Goal: Transaction & Acquisition: Purchase product/service

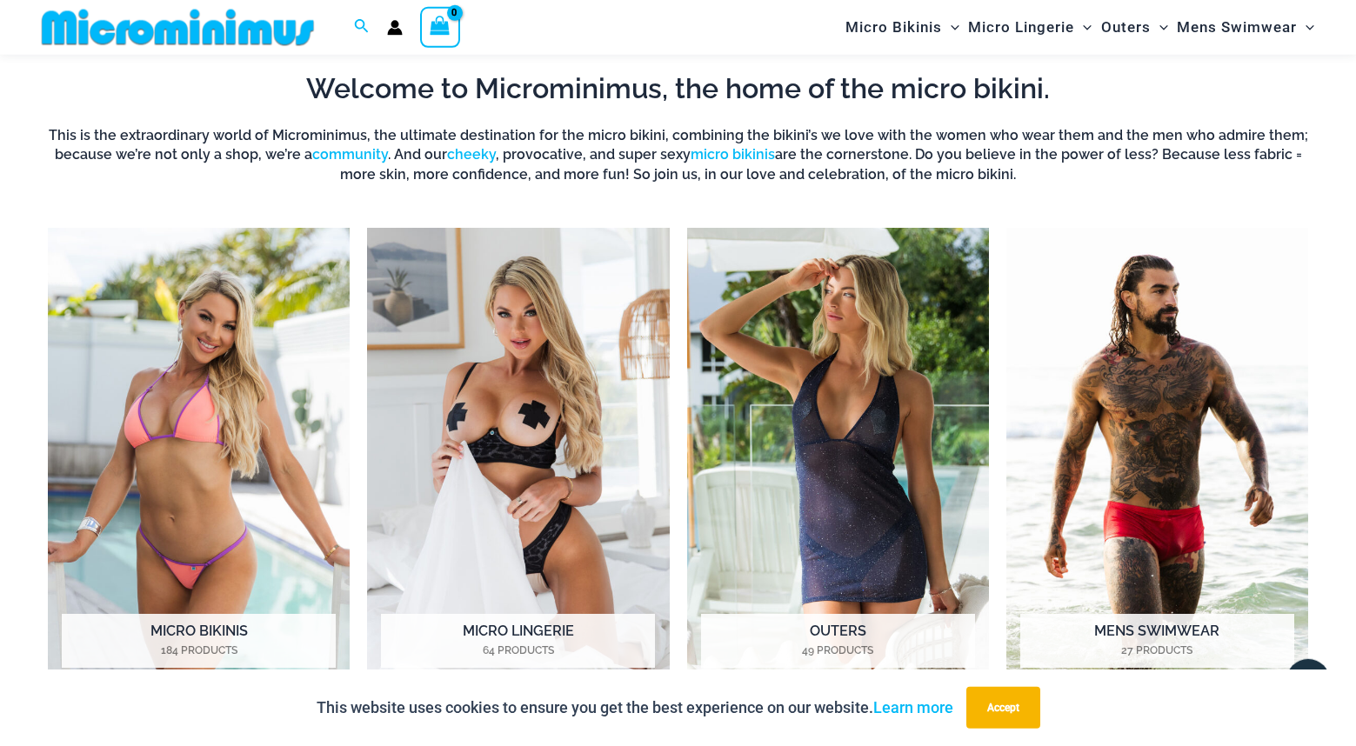
scroll to position [785, 0]
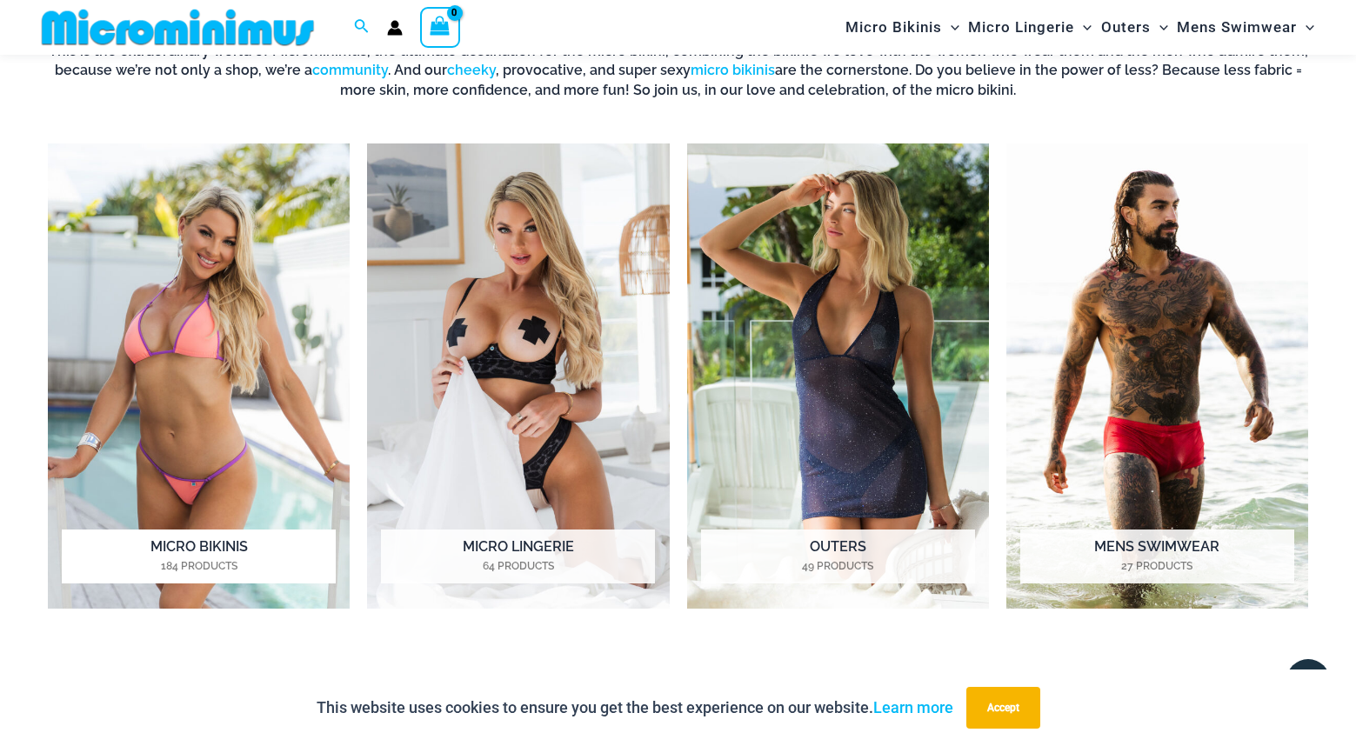
click at [223, 551] on h2 "Micro Bikinis 184 Products" at bounding box center [199, 557] width 274 height 54
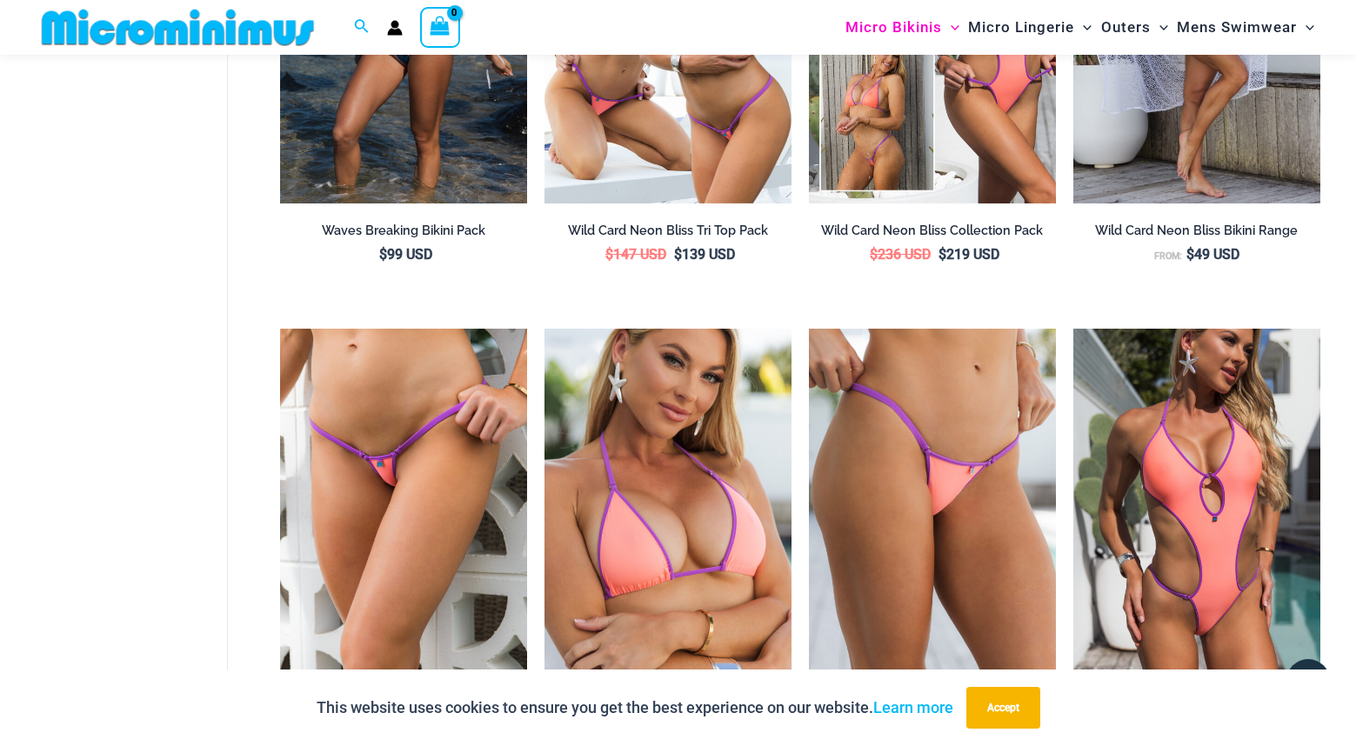
scroll to position [3001, 0]
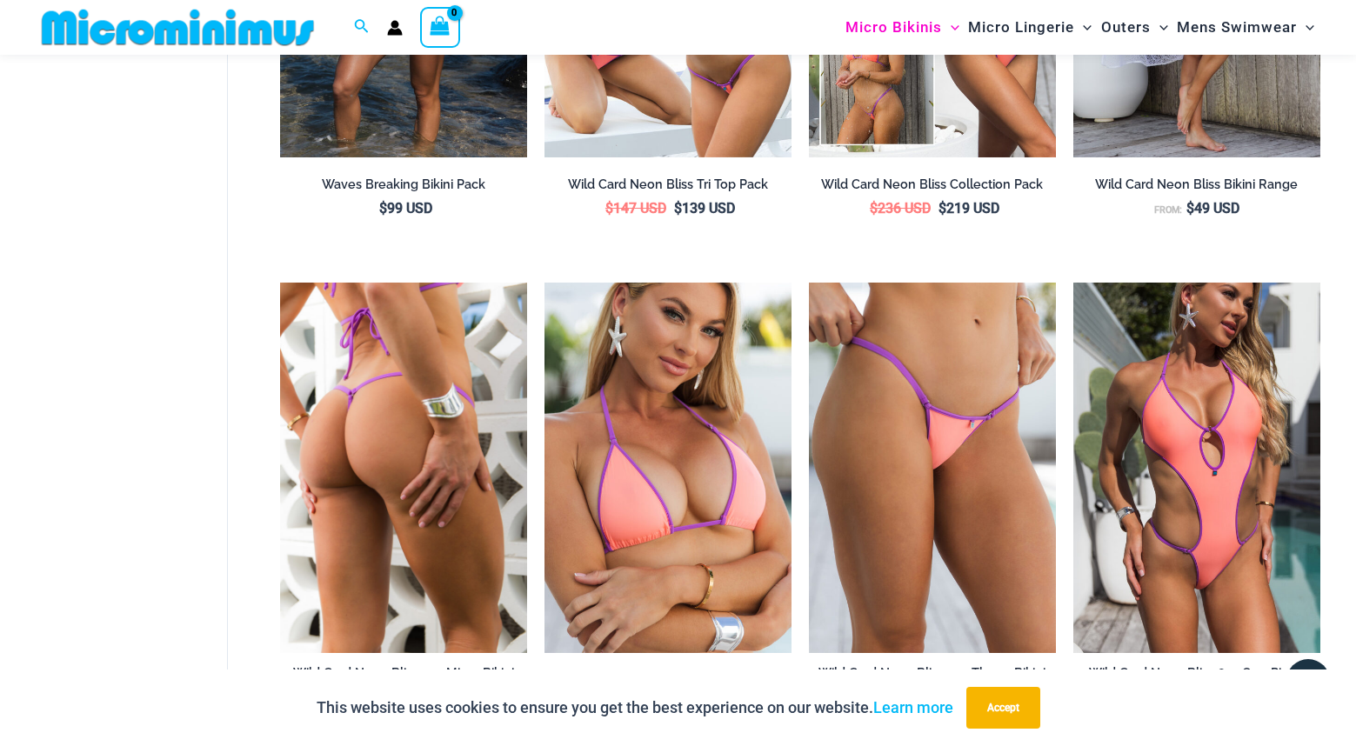
click at [457, 462] on img at bounding box center [403, 468] width 247 height 371
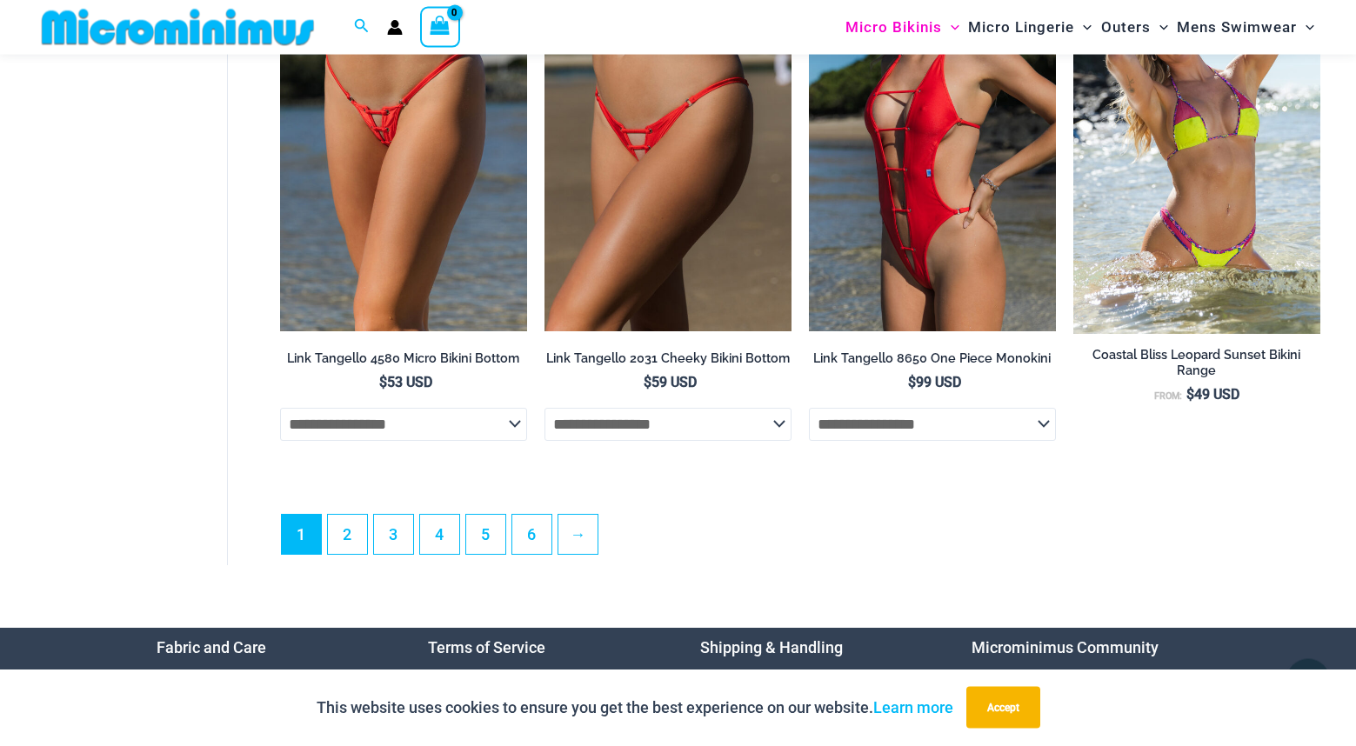
scroll to position [4509, 0]
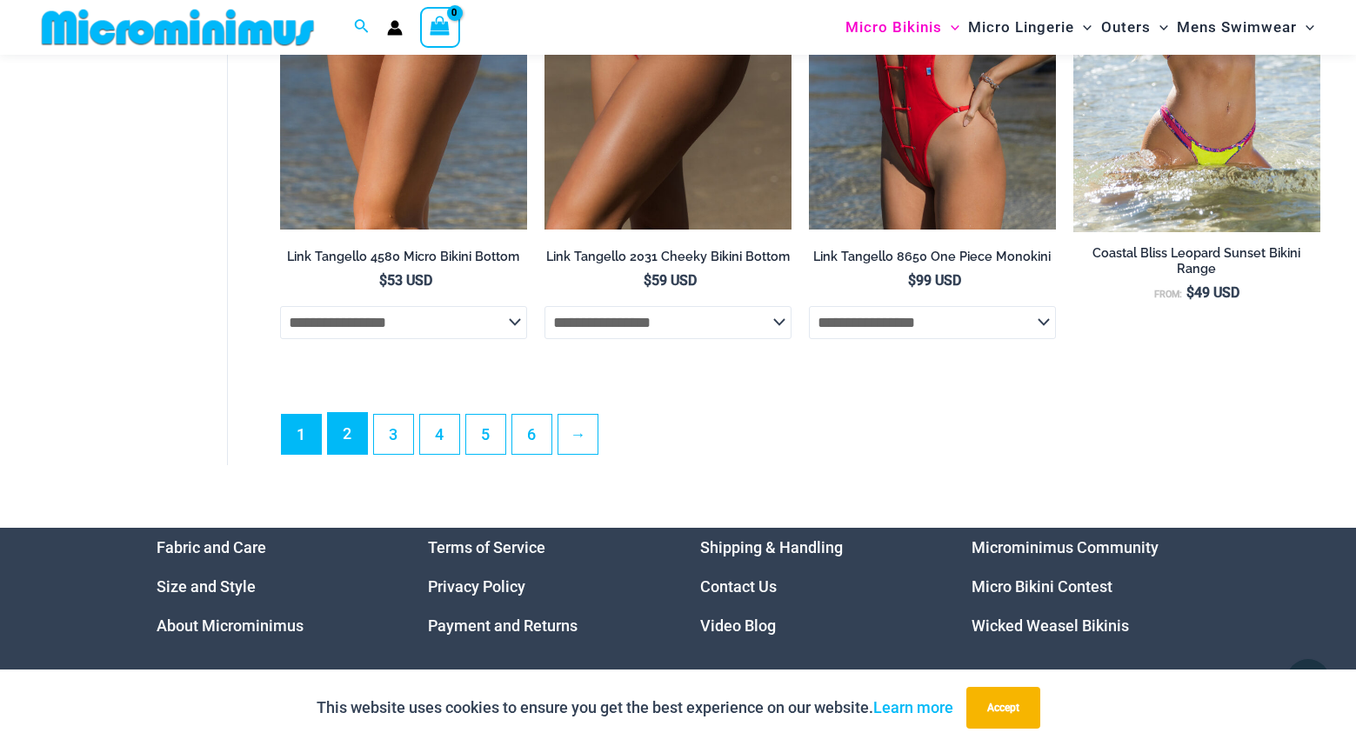
click at [351, 451] on link "2" at bounding box center [347, 433] width 39 height 41
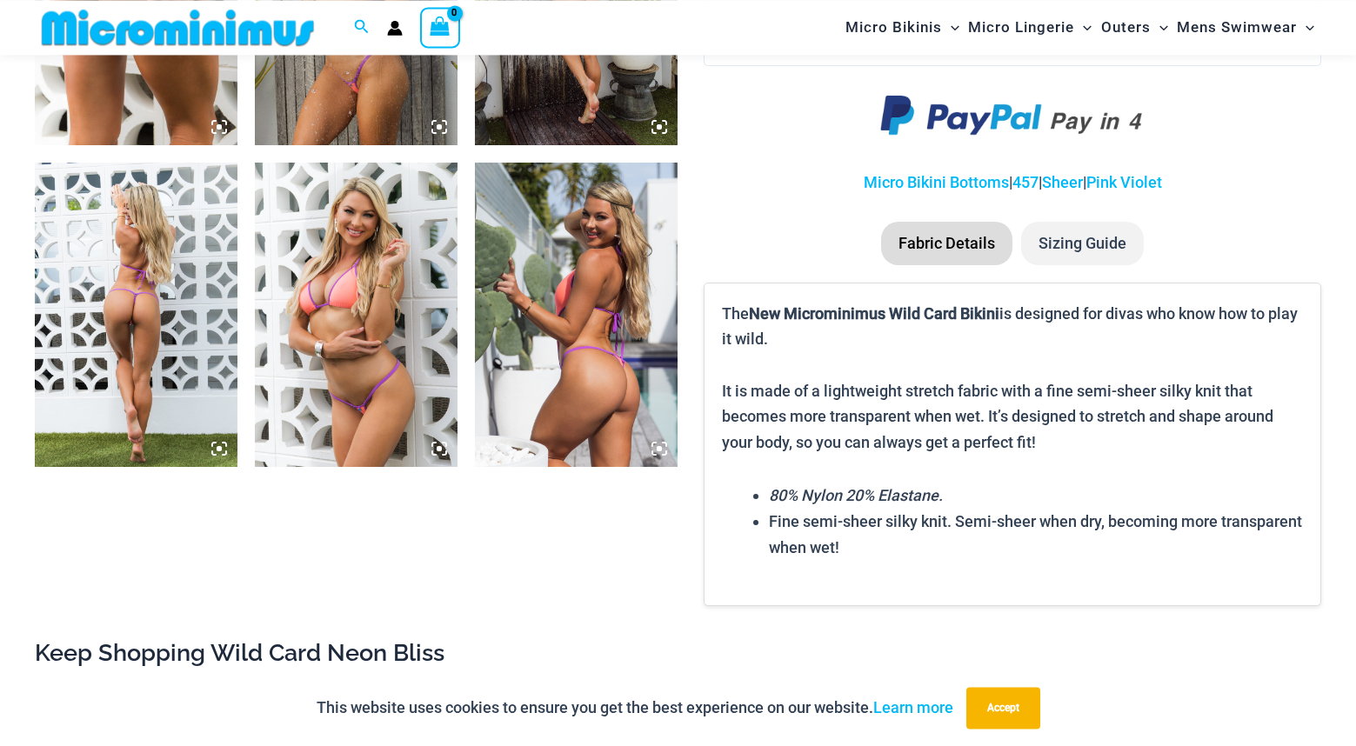
scroll to position [1318, 0]
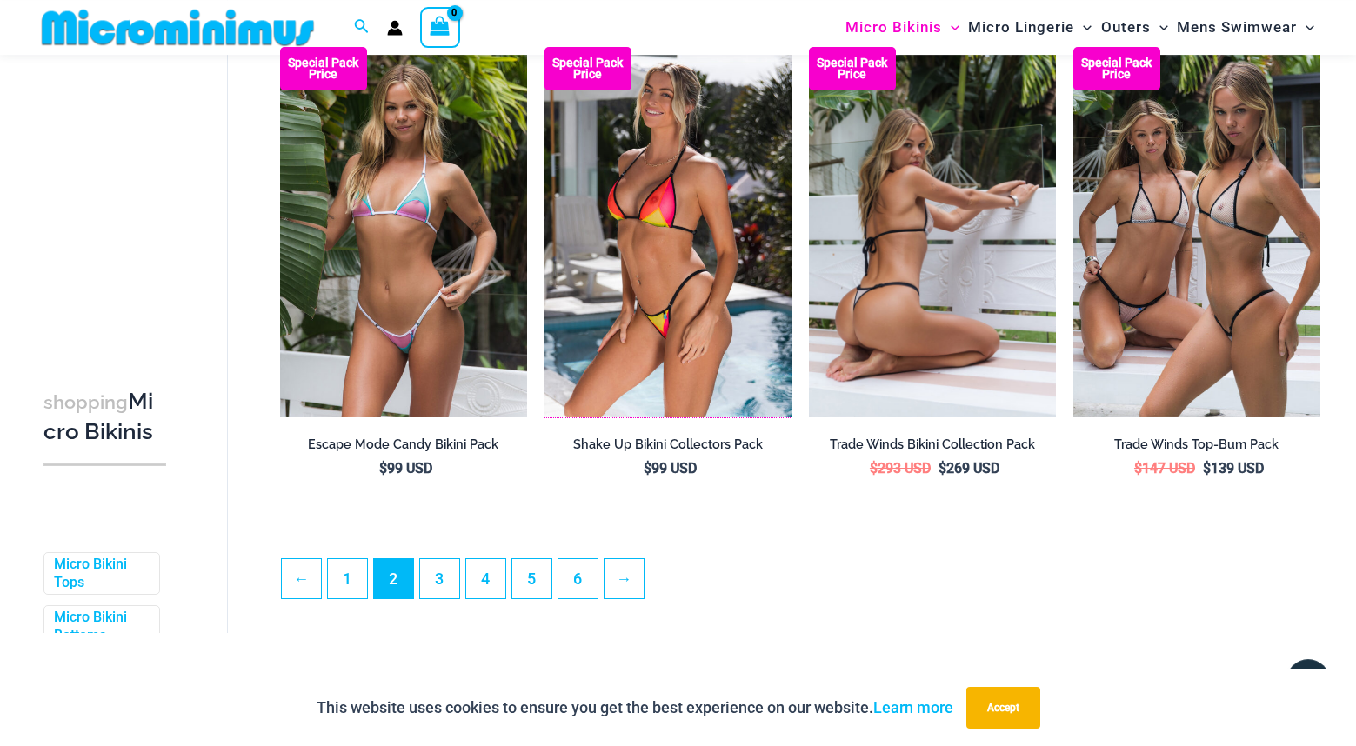
scroll to position [3979, 0]
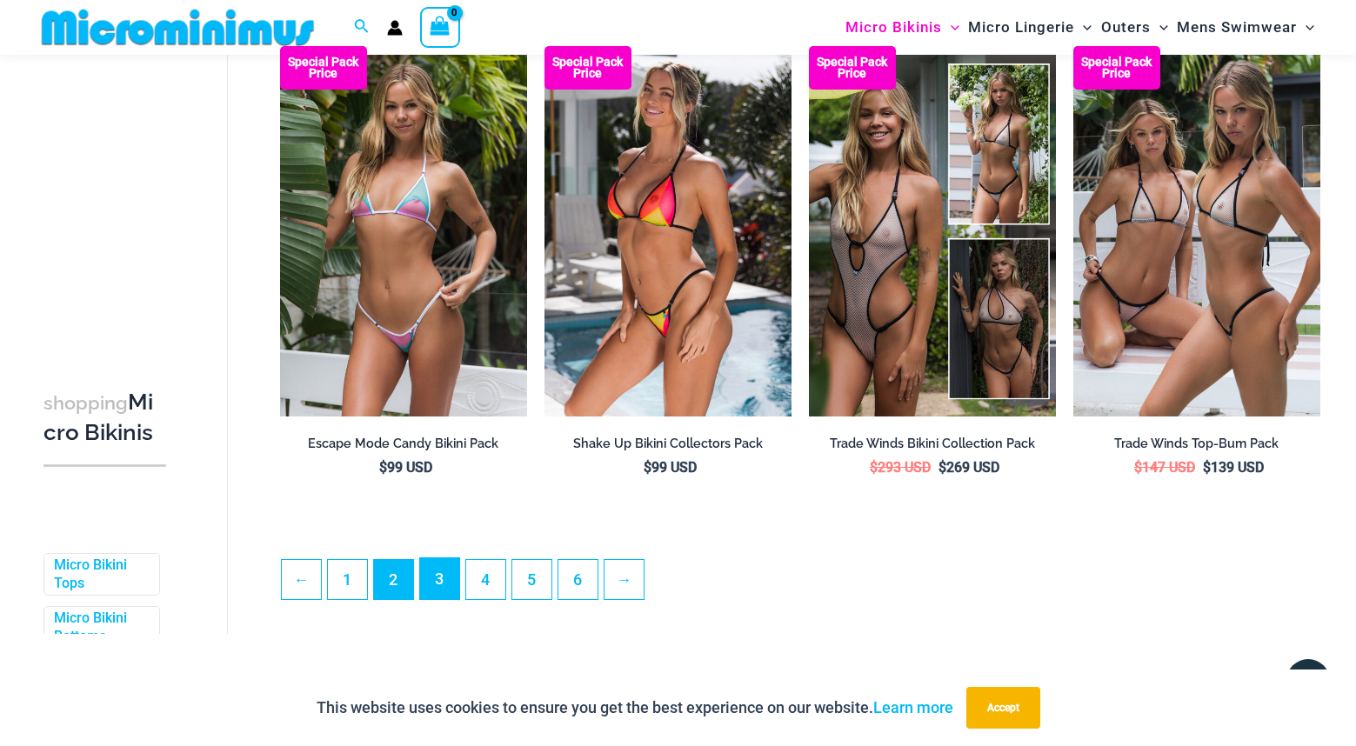
click at [446, 599] on link "3" at bounding box center [439, 578] width 39 height 41
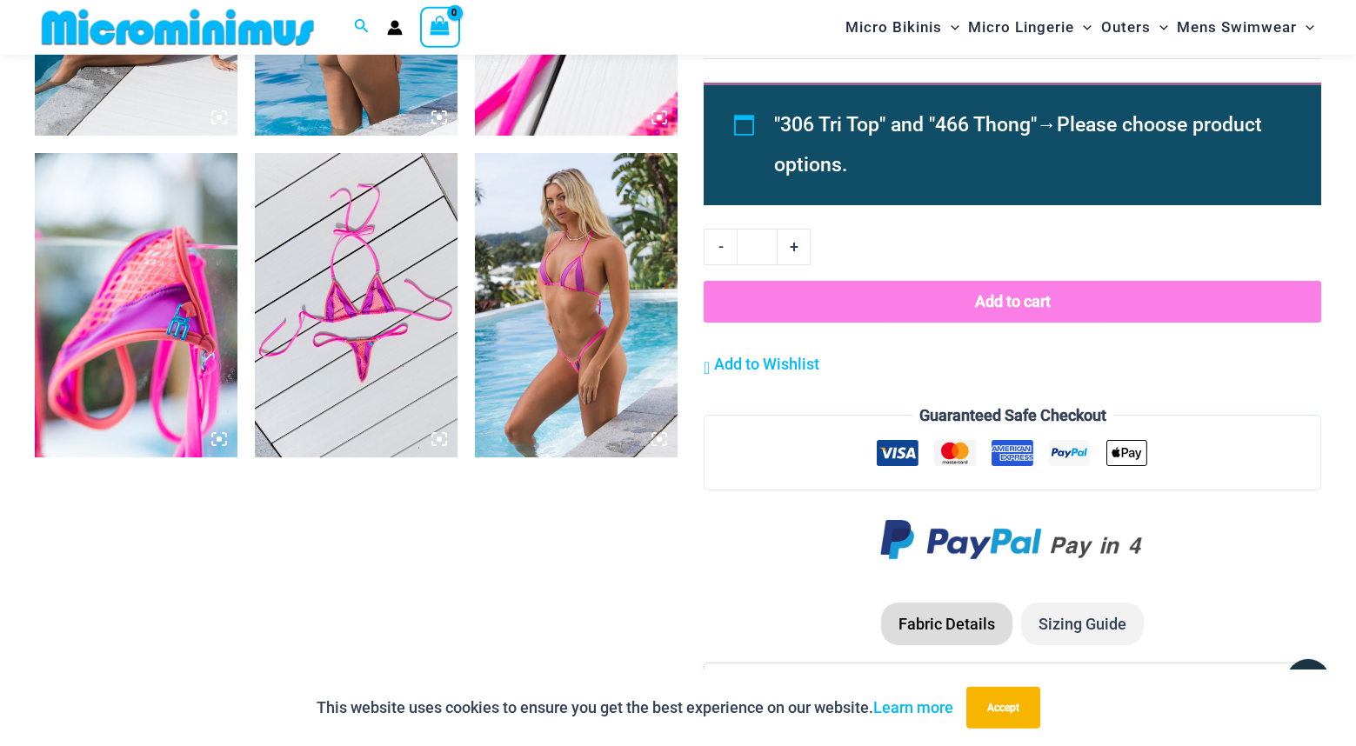
scroll to position [1670, 0]
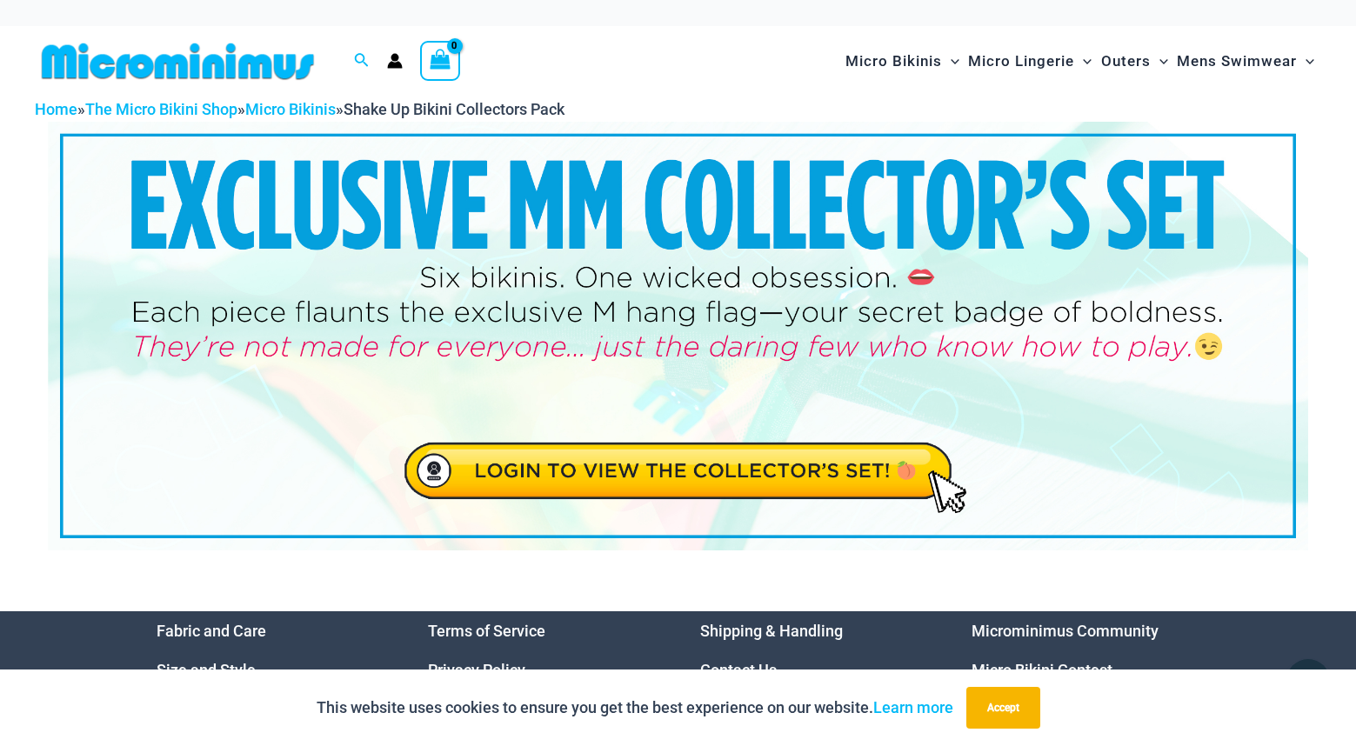
click at [672, 479] on img at bounding box center [678, 336] width 1260 height 428
click at [229, 66] on img at bounding box center [178, 61] width 286 height 39
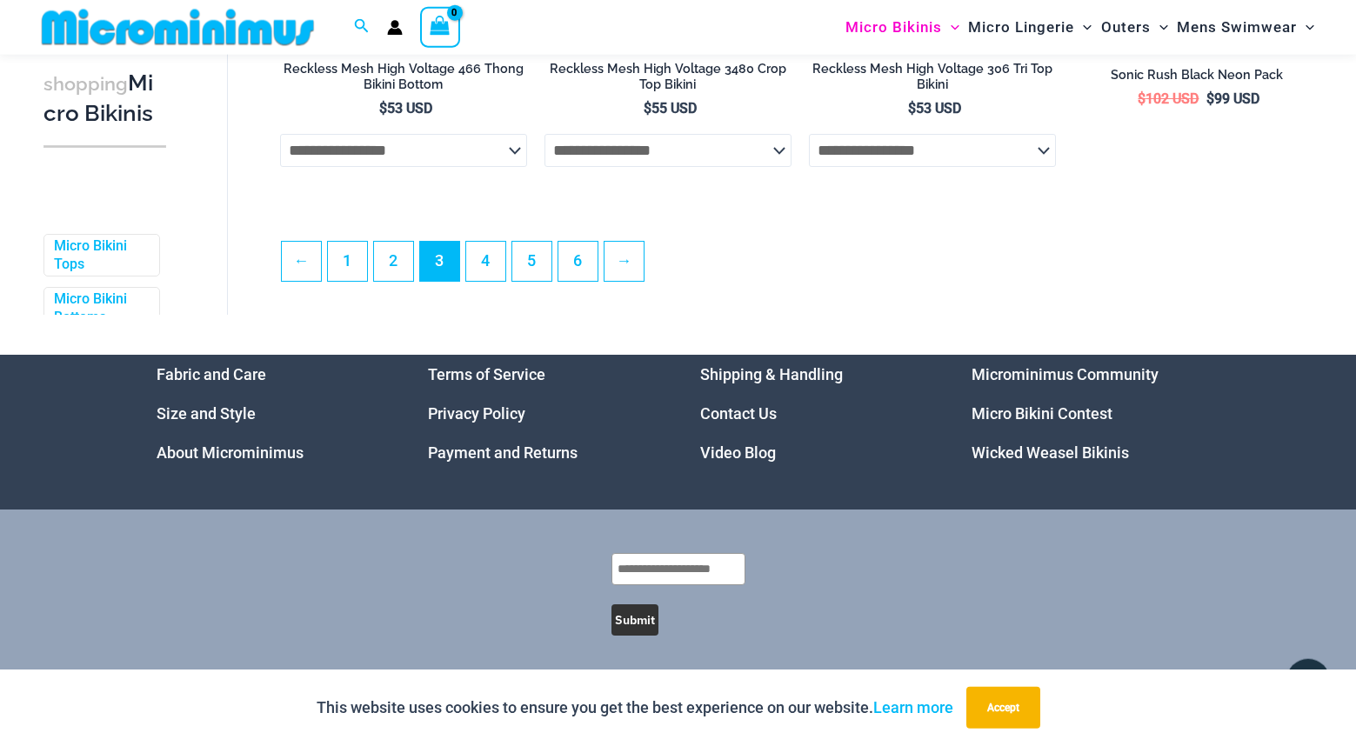
scroll to position [4376, 0]
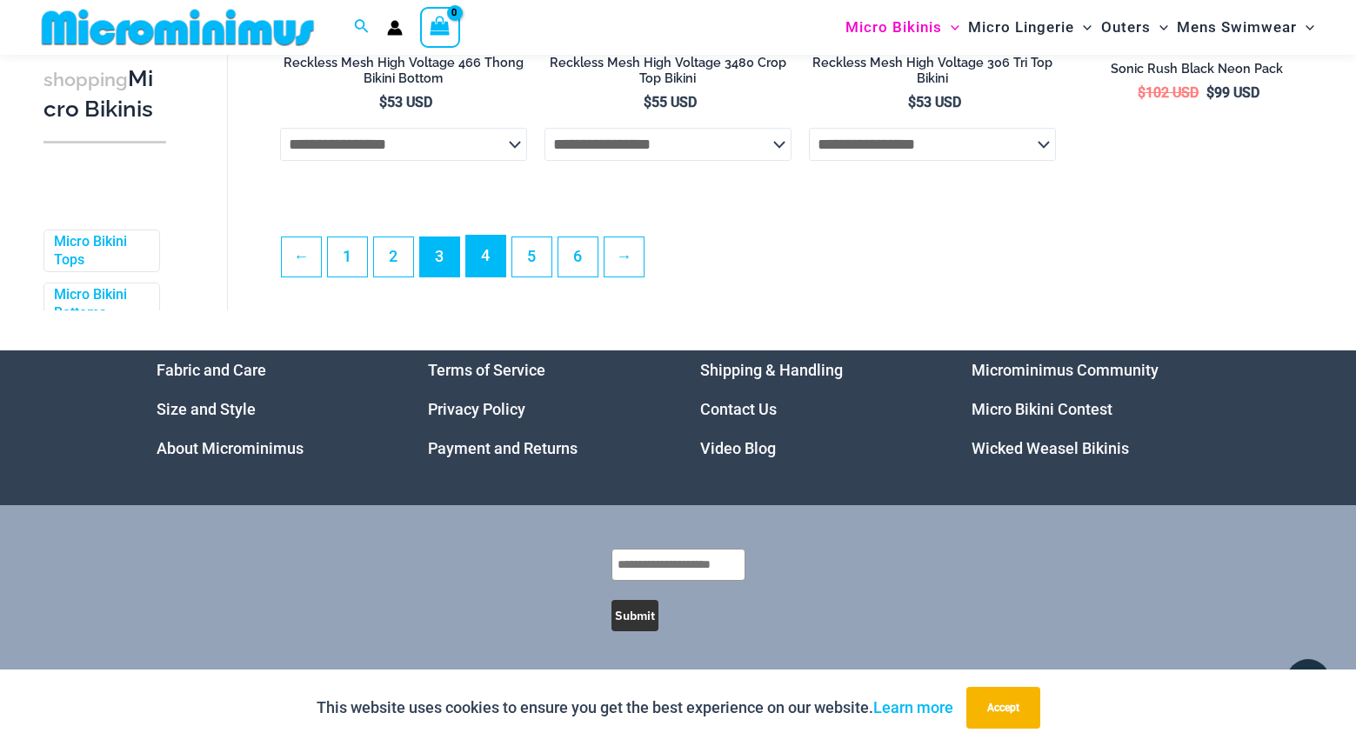
click at [494, 255] on link "4" at bounding box center [485, 256] width 39 height 41
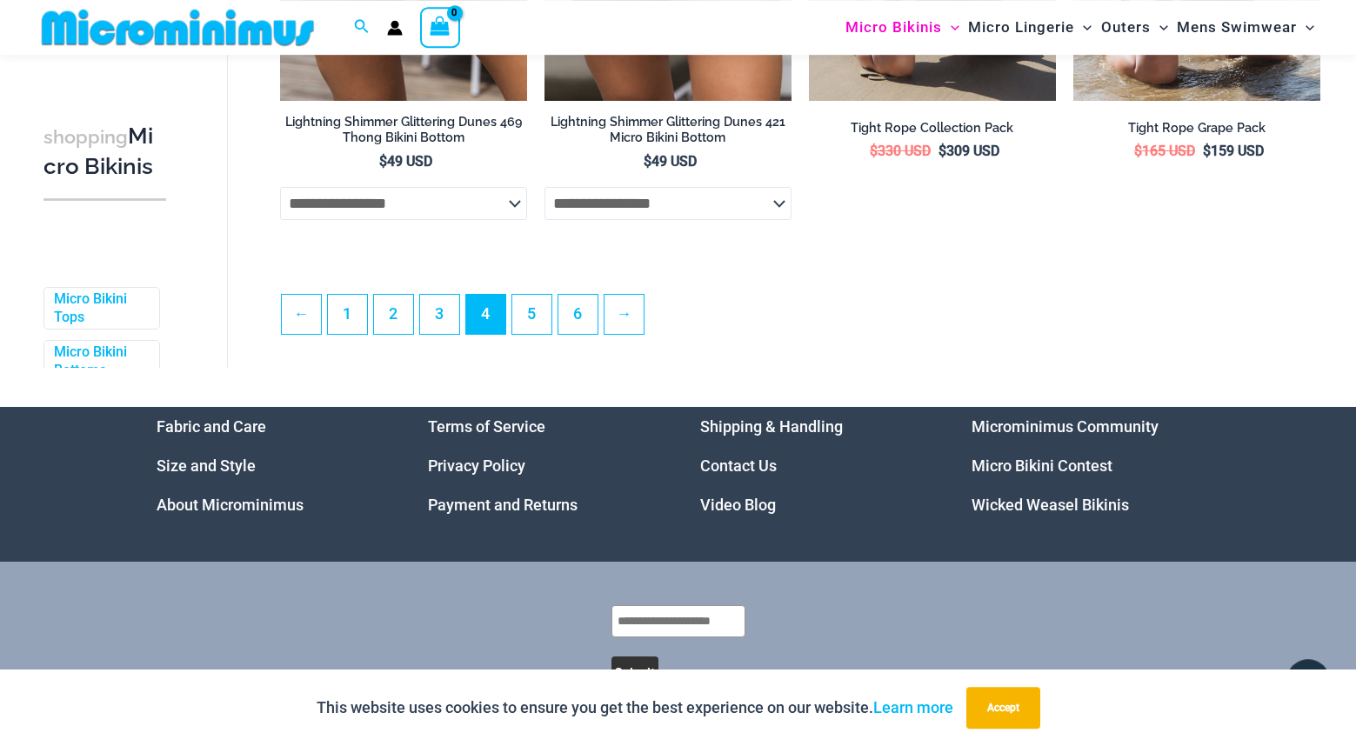
scroll to position [4331, 0]
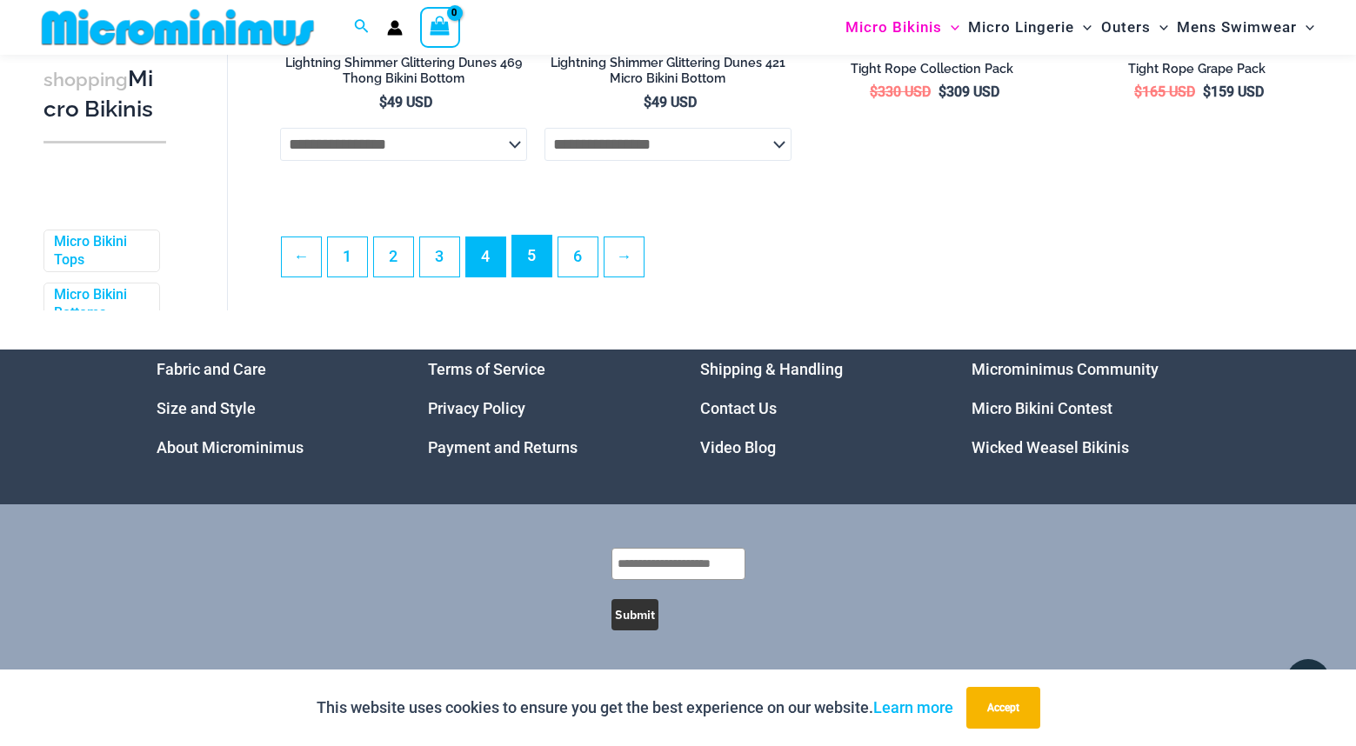
click at [531, 268] on link "5" at bounding box center [531, 256] width 39 height 41
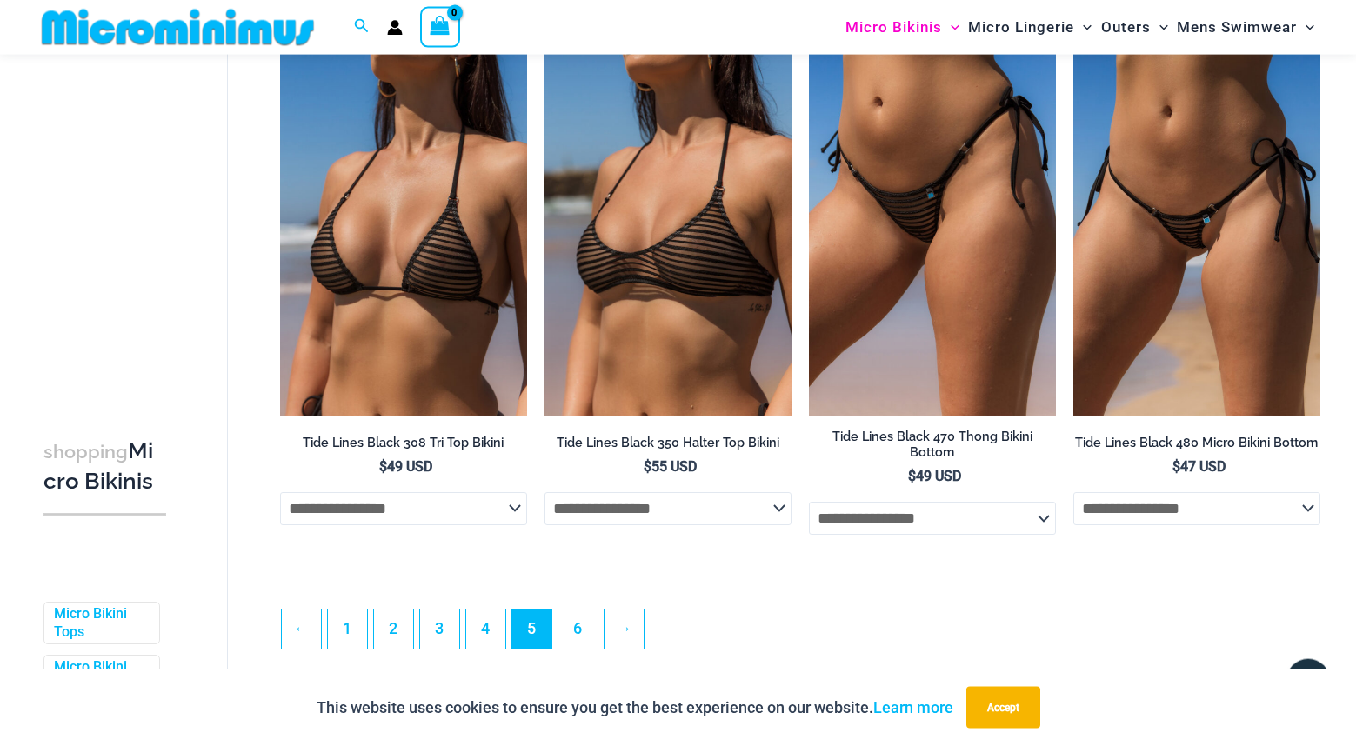
scroll to position [3979, 0]
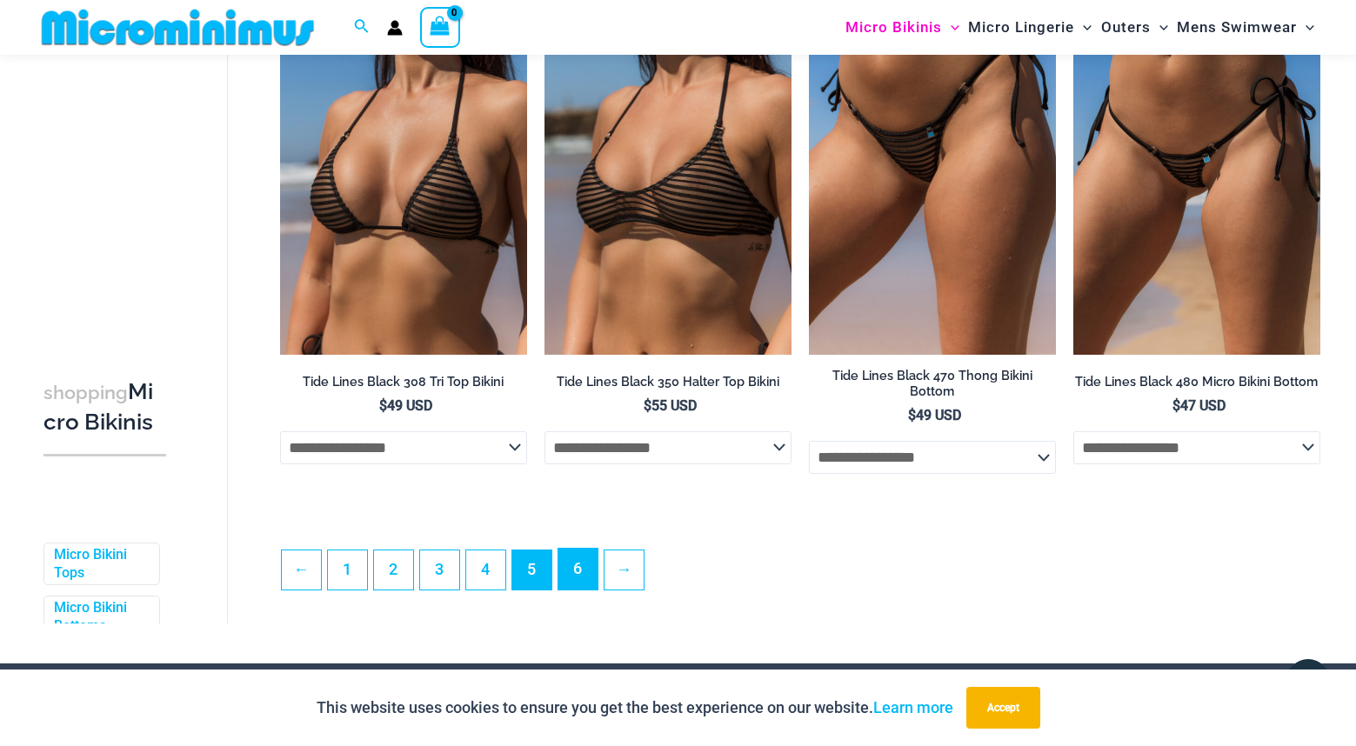
click at [590, 579] on link "6" at bounding box center [577, 569] width 39 height 41
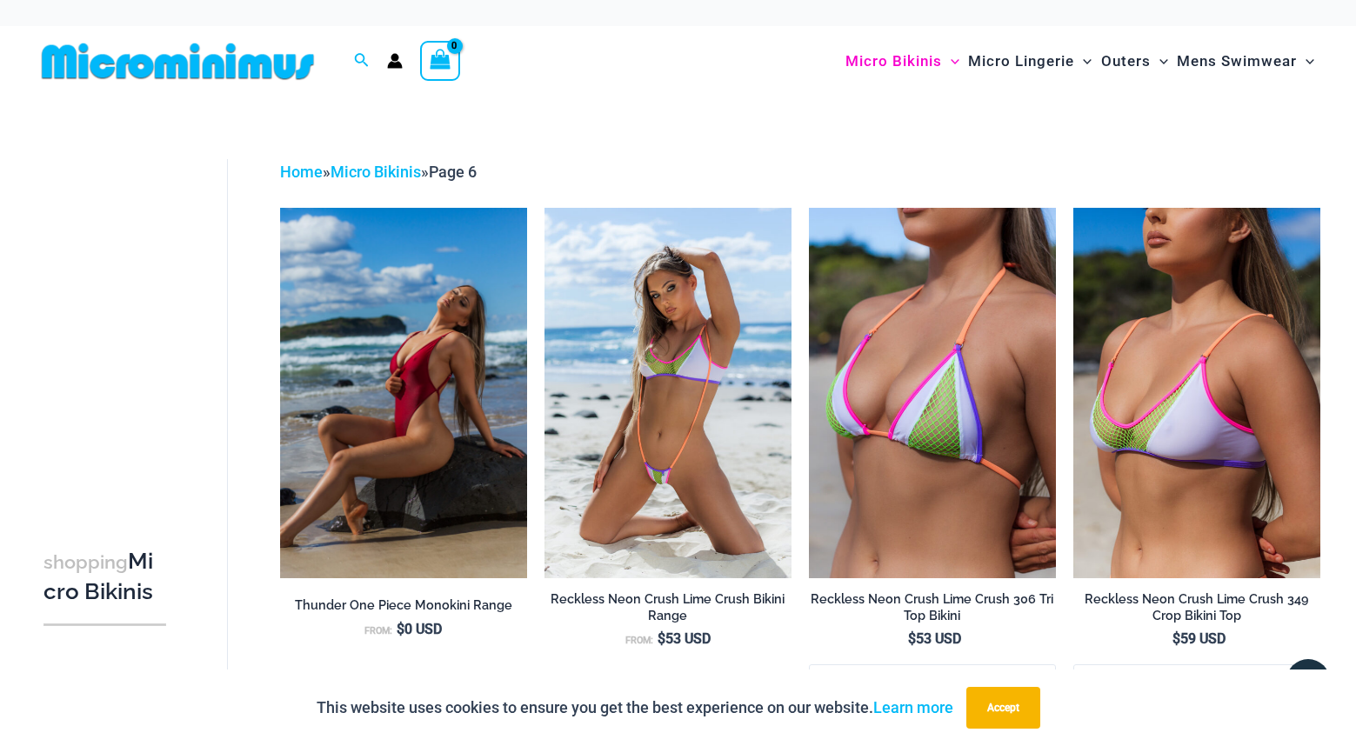
click at [227, 63] on img at bounding box center [178, 61] width 286 height 39
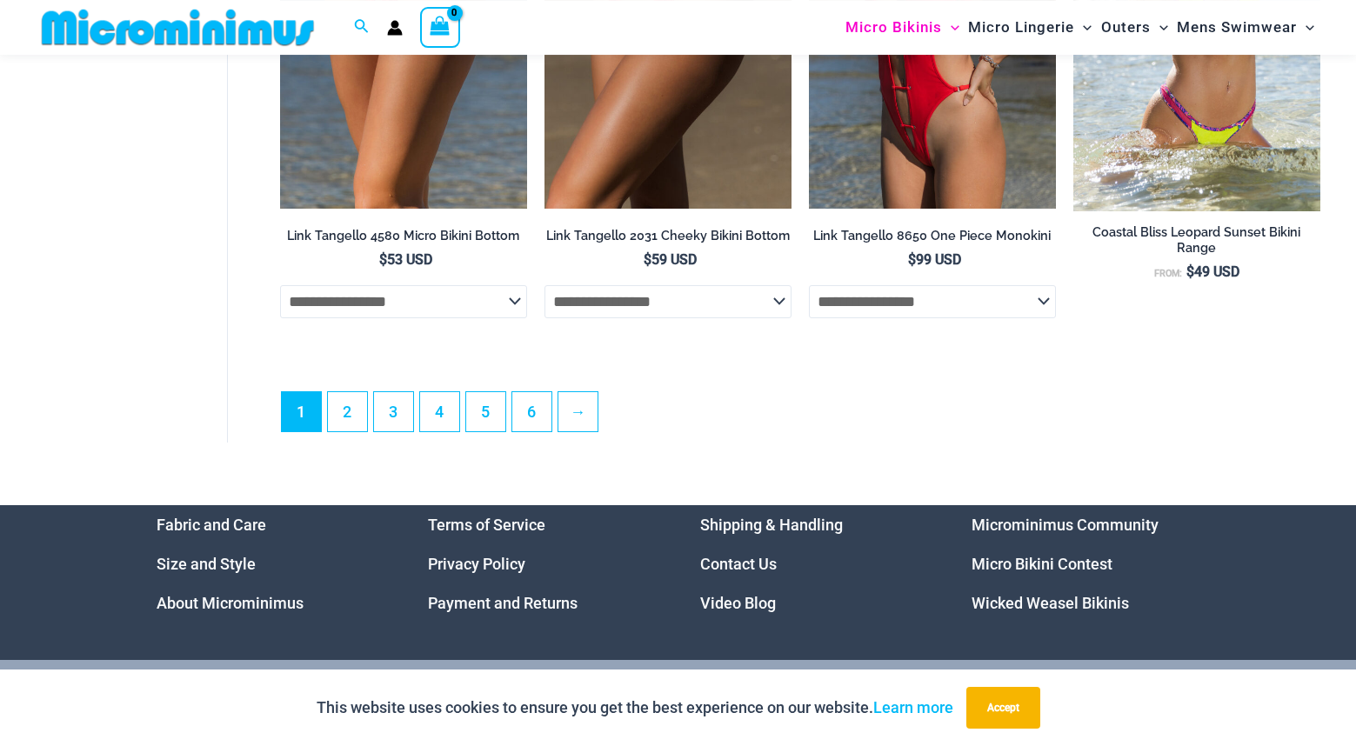
scroll to position [4524, 0]
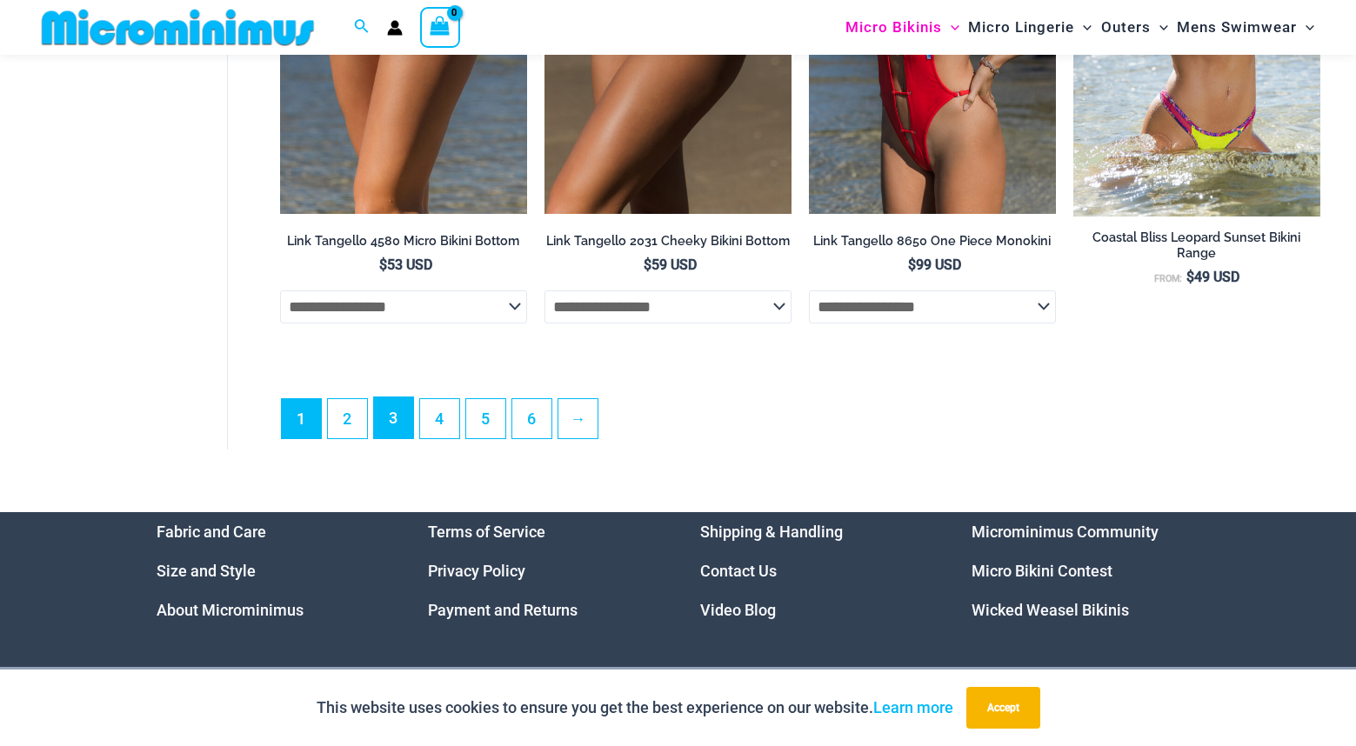
click at [390, 438] on link "3" at bounding box center [393, 417] width 39 height 41
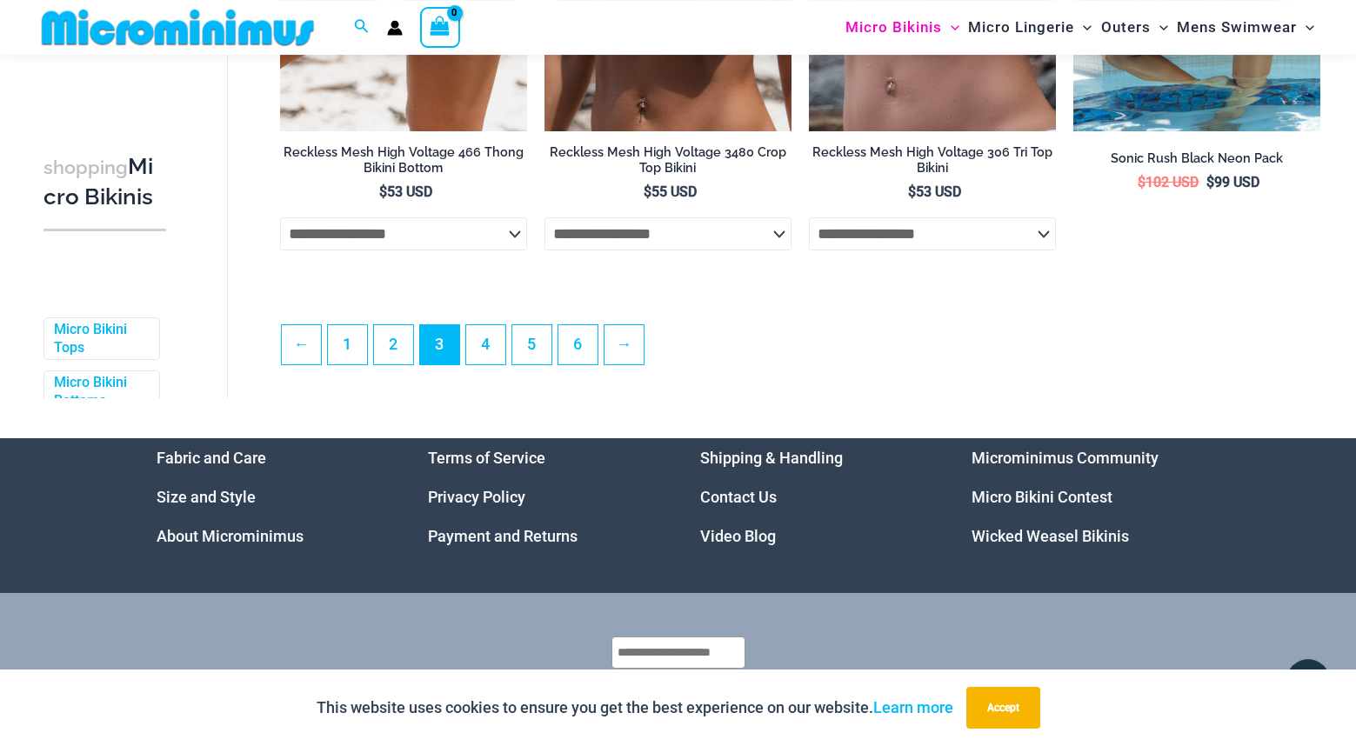
scroll to position [4376, 0]
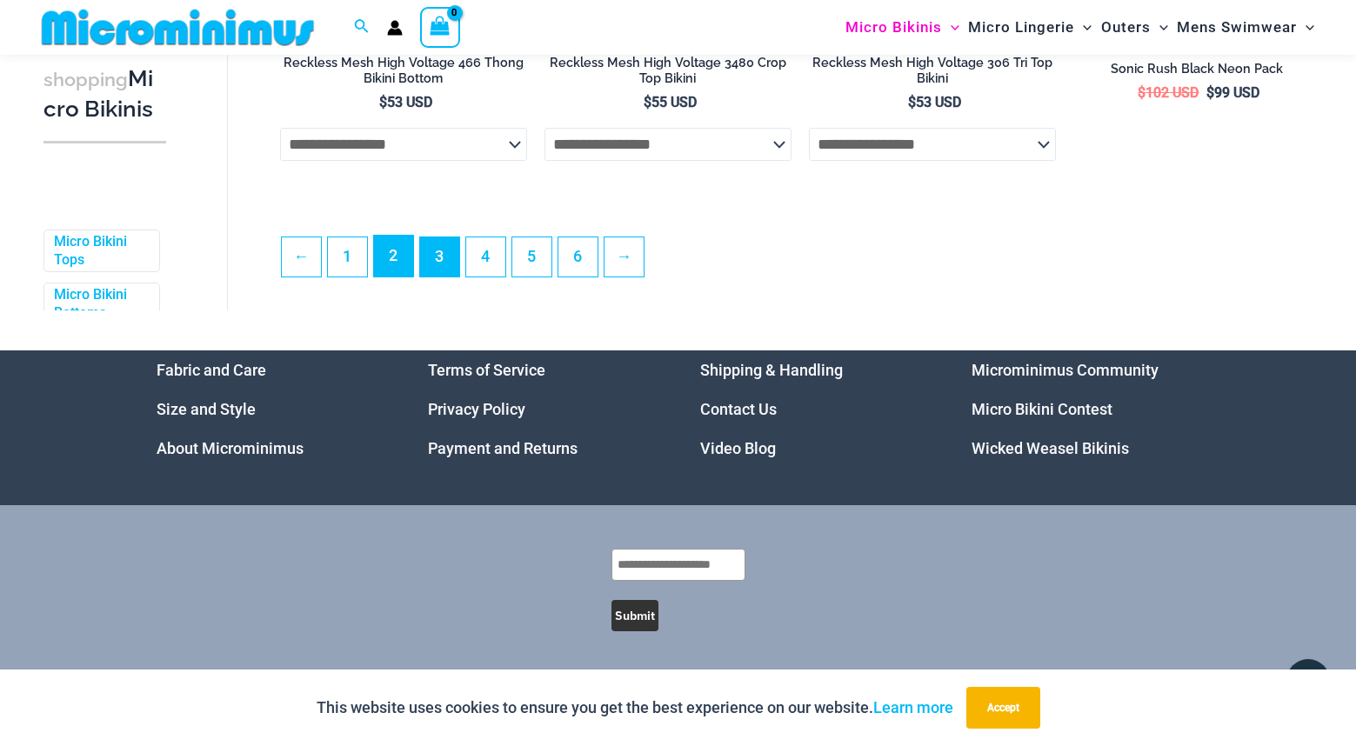
click at [410, 265] on link "2" at bounding box center [393, 256] width 39 height 41
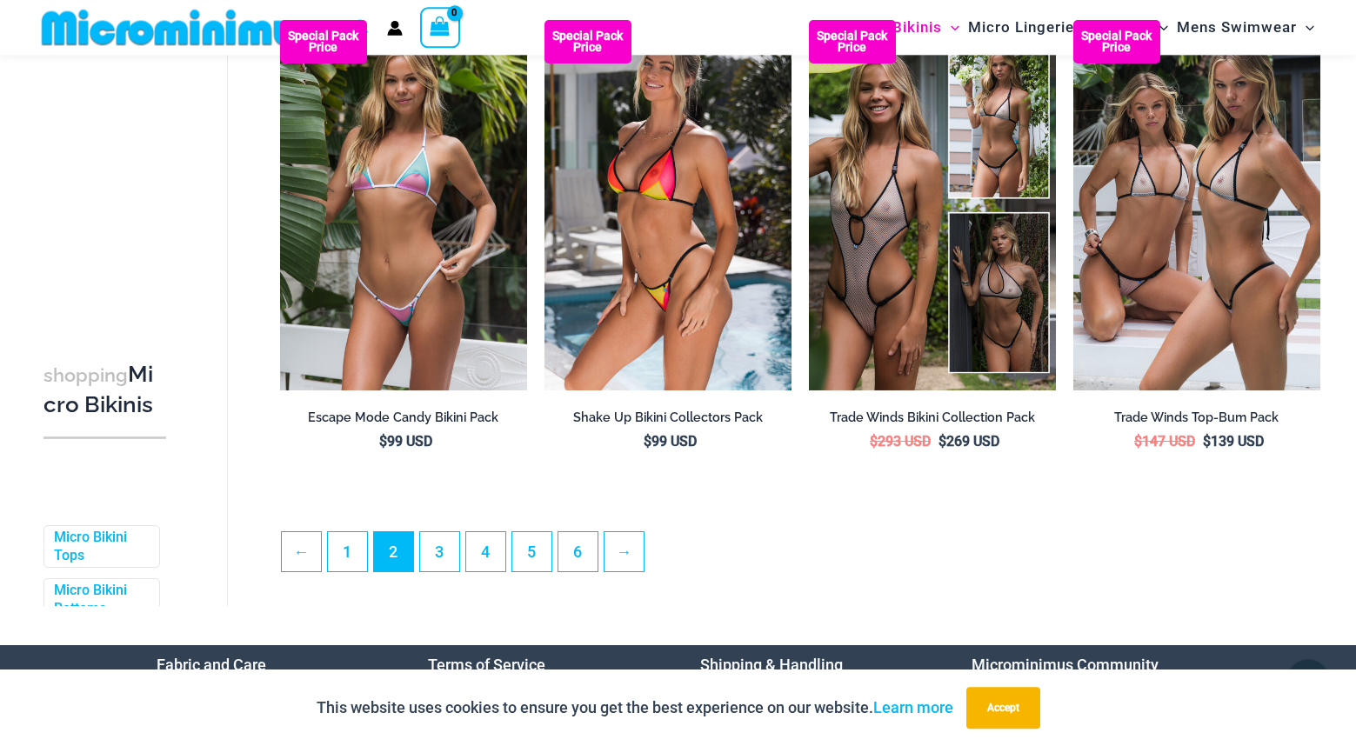
scroll to position [3977, 0]
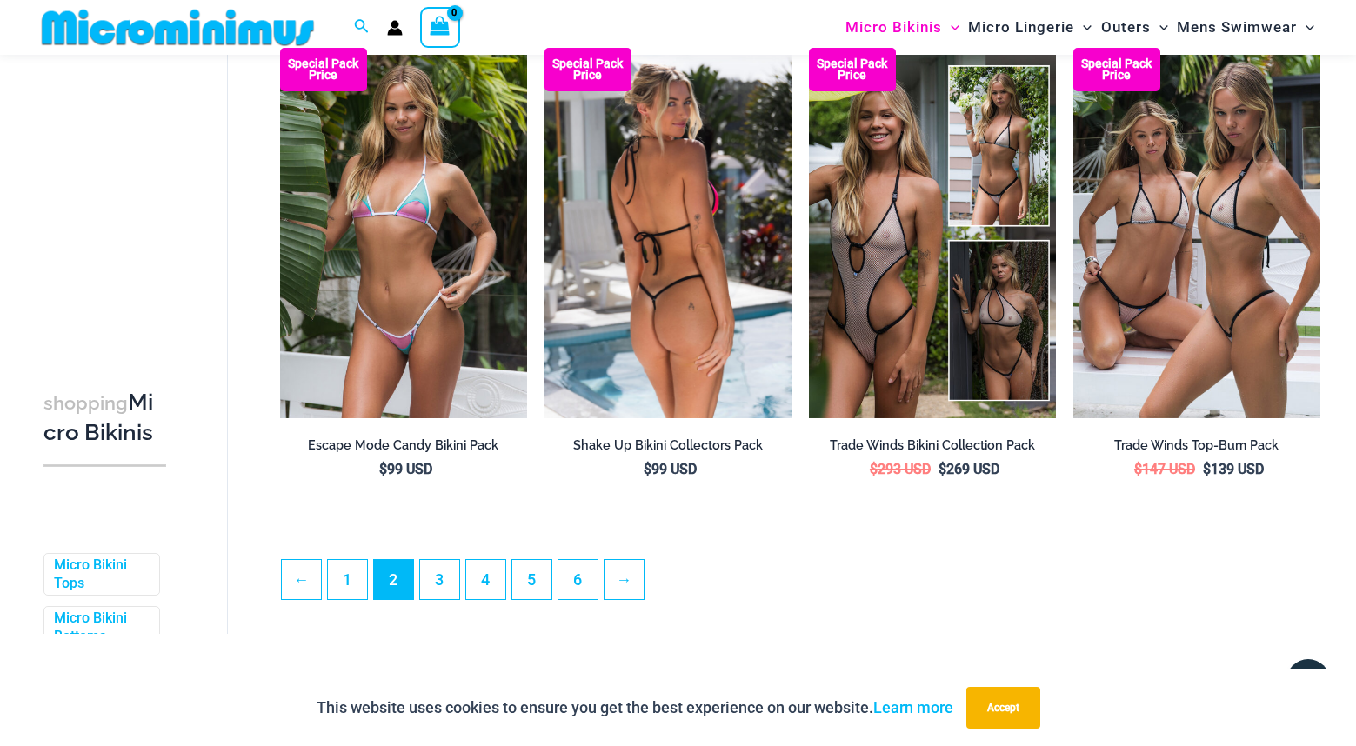
click at [668, 231] on img at bounding box center [667, 233] width 247 height 371
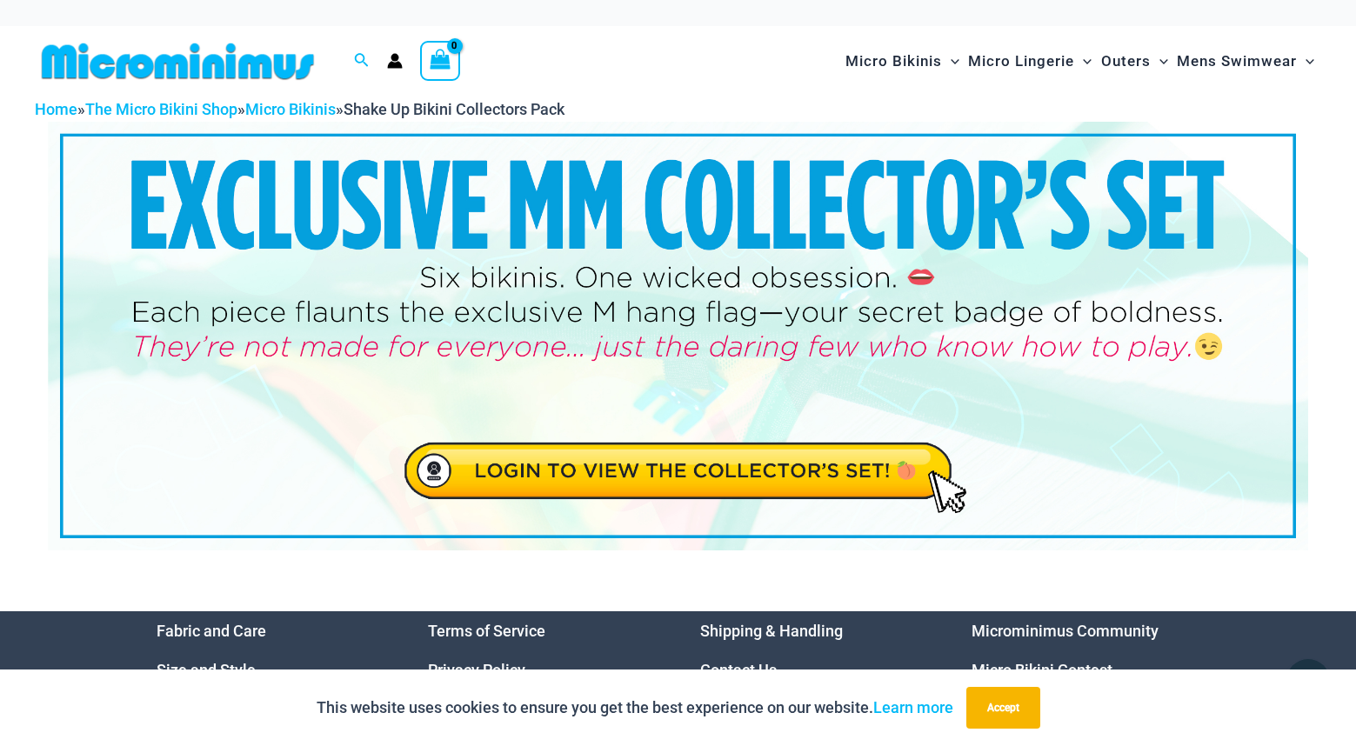
click at [666, 478] on img at bounding box center [678, 336] width 1260 height 428
